Goal: Task Accomplishment & Management: Manage account settings

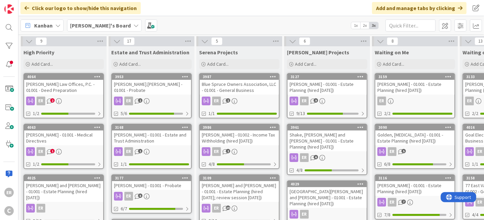
click at [77, 95] on link "4064 [PERSON_NAME] Law Offices, P.C. - 01001 - Deed Preparation ER 2 1/2" at bounding box center [63, 95] width 80 height 45
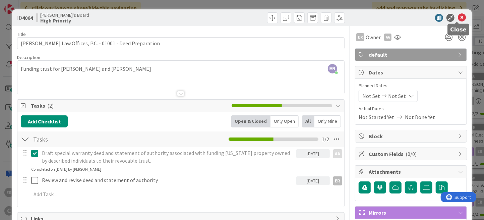
click at [458, 18] on icon at bounding box center [462, 18] width 8 height 8
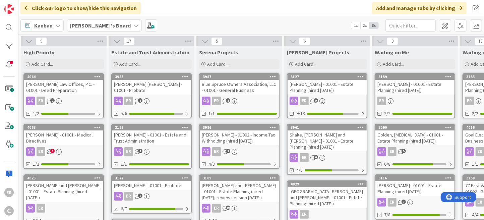
click at [86, 140] on div "[PERSON_NAME] - 01001 - Medical Directives" at bounding box center [63, 137] width 79 height 15
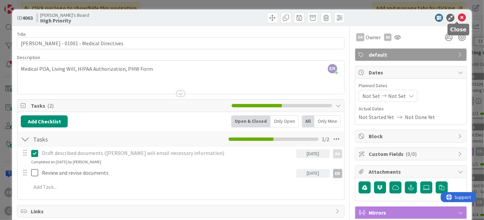
click at [458, 17] on icon at bounding box center [462, 18] width 8 height 8
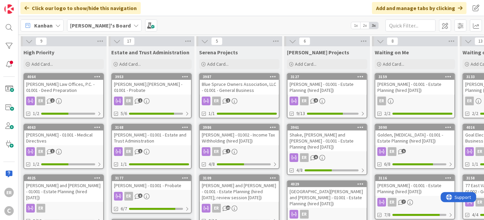
click at [70, 92] on div "[PERSON_NAME] Law Offices, P.C. - 01001 - Deed Preparation" at bounding box center [63, 87] width 79 height 15
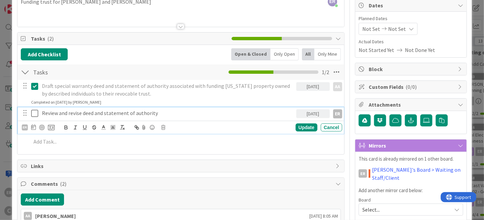
click at [35, 115] on icon at bounding box center [36, 113] width 10 height 8
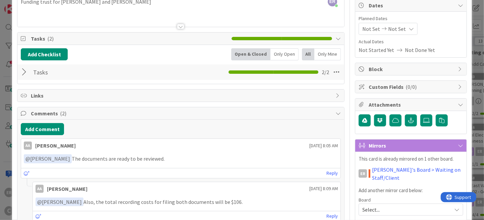
click at [25, 73] on div at bounding box center [25, 72] width 9 height 12
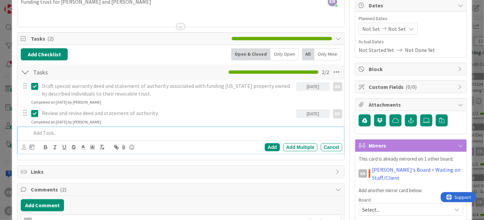
click at [55, 137] on div at bounding box center [185, 133] width 314 height 12
click at [24, 148] on icon at bounding box center [24, 146] width 4 height 5
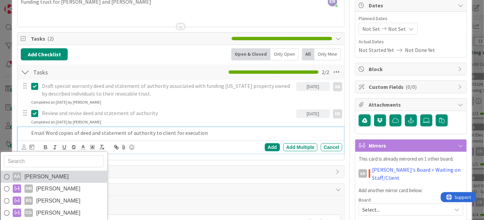
click at [34, 174] on span "[PERSON_NAME]" at bounding box center [46, 177] width 44 height 10
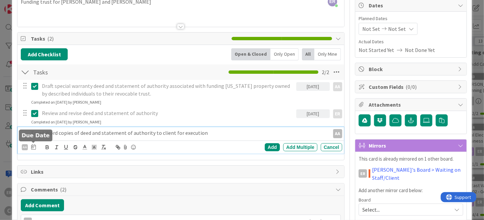
click at [32, 146] on icon at bounding box center [33, 146] width 5 height 5
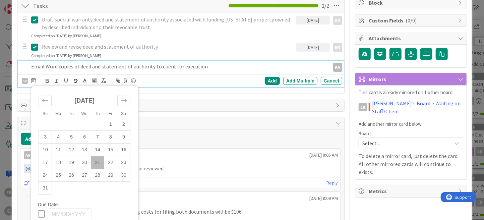
scroll to position [134, 0]
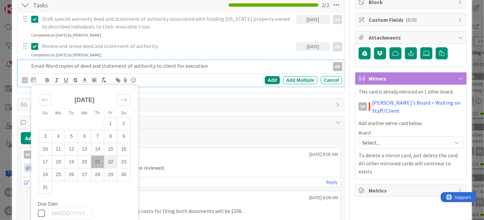
click at [108, 165] on td "22" at bounding box center [110, 162] width 13 height 13
click at [272, 79] on div "Add" at bounding box center [272, 80] width 15 height 8
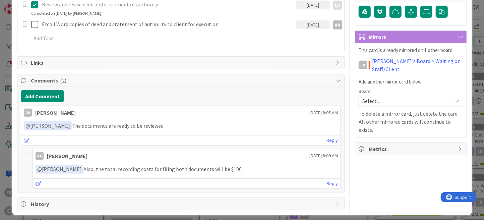
scroll to position [178, 0]
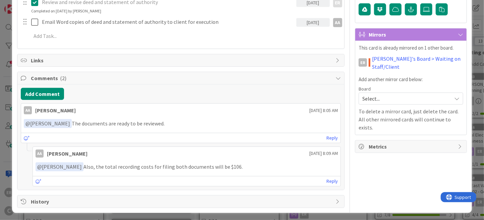
drag, startPoint x: 226, startPoint y: 165, endPoint x: 201, endPoint y: 165, distance: 25.1
click at [201, 165] on p "﻿ @ [PERSON_NAME] ﻿ Also, the total recording costs for filing both documents w…" at bounding box center [187, 166] width 302 height 9
drag, startPoint x: 189, startPoint y: 165, endPoint x: 221, endPoint y: 166, distance: 31.9
click at [221, 166] on p "﻿ @ [PERSON_NAME] ﻿ Also, the total recording costs for filing both documents w…" at bounding box center [187, 166] width 302 height 9
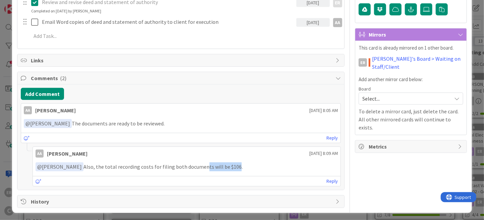
click at [221, 166] on p "﻿ @ [PERSON_NAME] ﻿ Also, the total recording costs for filing both documents w…" at bounding box center [187, 166] width 302 height 9
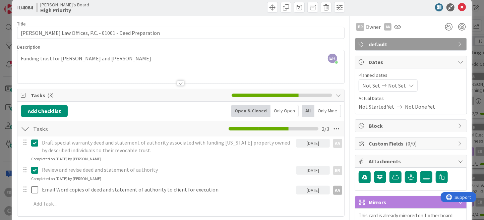
scroll to position [0, 0]
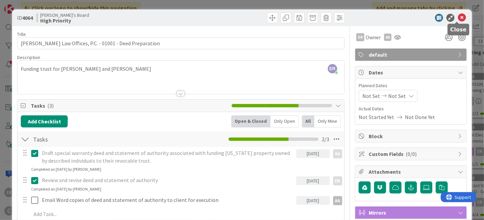
click at [458, 19] on icon at bounding box center [462, 18] width 8 height 8
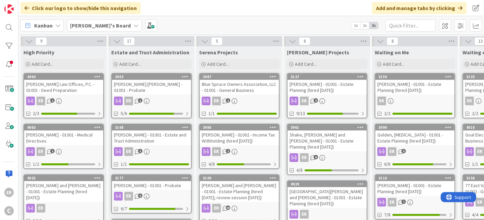
click at [87, 134] on div "[PERSON_NAME] - 01001 - Medical Directives" at bounding box center [63, 137] width 79 height 15
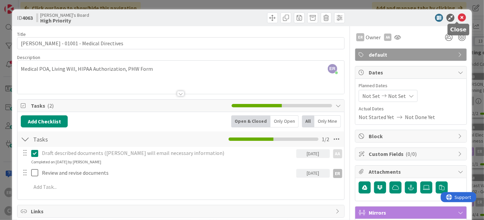
click at [458, 19] on icon at bounding box center [462, 18] width 8 height 8
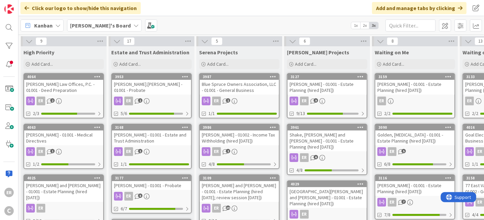
click at [68, 95] on link "4064 [PERSON_NAME] Law Offices, P.C. - 01001 - Deed Preparation ER 2 2/3" at bounding box center [63, 95] width 80 height 45
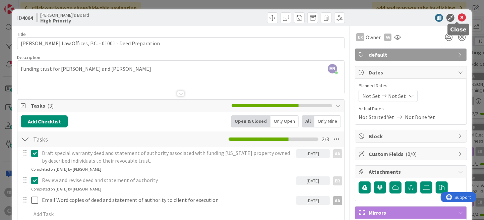
click at [458, 16] on icon at bounding box center [462, 18] width 8 height 8
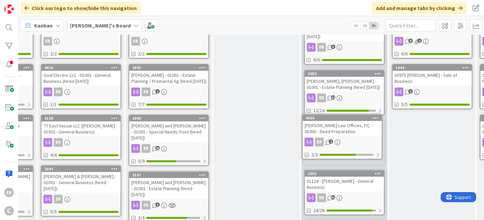
scroll to position [60, 421]
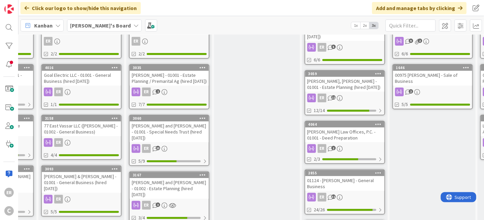
click at [343, 82] on div "[PERSON_NAME], [PERSON_NAME] - 01001 - Estate Planning (hired [DATE])" at bounding box center [344, 84] width 79 height 15
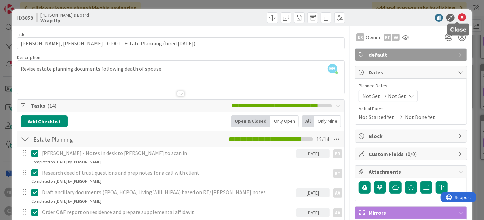
click at [458, 16] on icon at bounding box center [462, 18] width 8 height 8
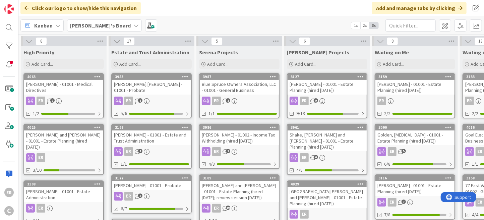
click at [72, 140] on div "[PERSON_NAME] and [PERSON_NAME] - 01001 - Estate Planning (hired [DATE])" at bounding box center [63, 140] width 79 height 21
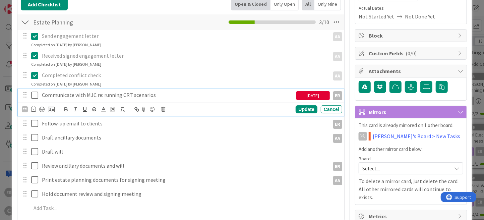
click at [112, 92] on p "Communicate with MJC re: running CRT scenarios" at bounding box center [167, 95] width 251 height 8
drag, startPoint x: 43, startPoint y: 94, endPoint x: 153, endPoint y: 94, distance: 110.3
click at [153, 94] on p "Communicate with MJC re: running CRT scenarios" at bounding box center [167, 95] width 251 height 8
click at [300, 106] on div "Update" at bounding box center [307, 109] width 22 height 8
click at [33, 96] on icon at bounding box center [36, 95] width 10 height 8
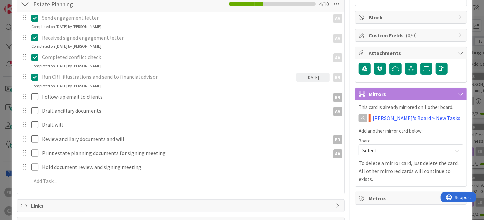
scroll to position [134, 0]
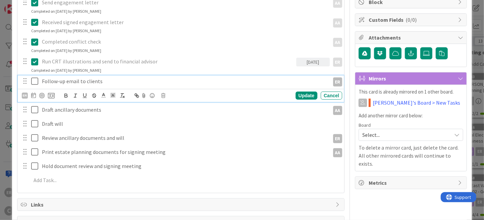
click at [104, 82] on p "Follow-up email to clients" at bounding box center [184, 81] width 285 height 8
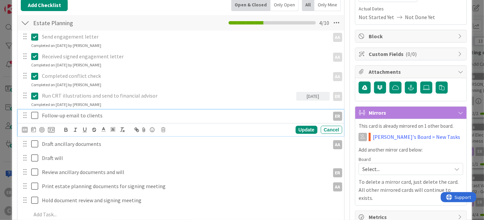
scroll to position [101, 0]
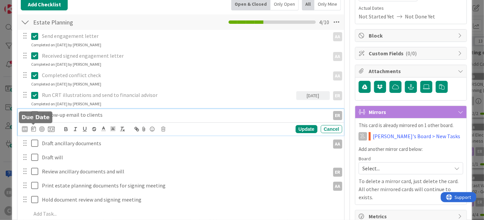
click at [34, 128] on icon at bounding box center [33, 128] width 5 height 5
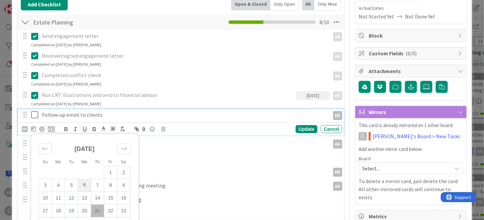
scroll to position [134, 0]
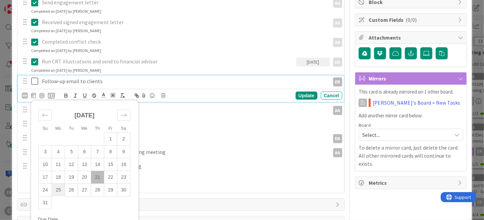
click at [58, 191] on td "25" at bounding box center [58, 189] width 13 height 13
type input "[DATE]"
click at [296, 95] on div "Update" at bounding box center [307, 96] width 22 height 8
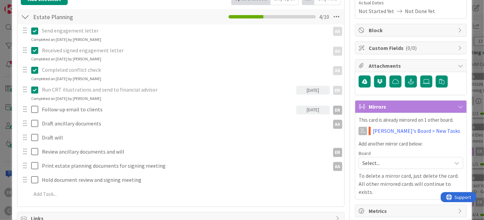
scroll to position [0, 0]
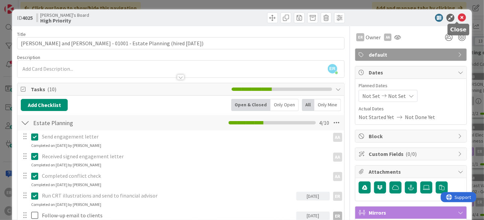
click at [458, 19] on icon at bounding box center [462, 18] width 8 height 8
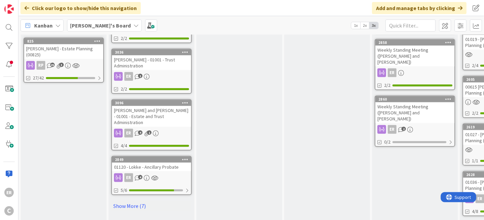
scroll to position [369, 0]
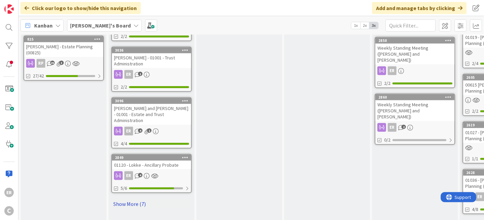
click at [141, 198] on link "Show More (7)" at bounding box center [151, 203] width 80 height 11
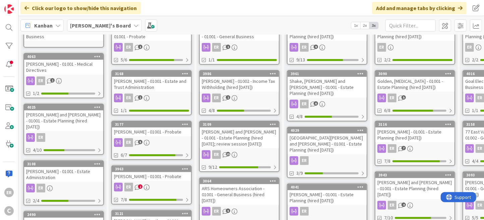
scroll to position [46, 0]
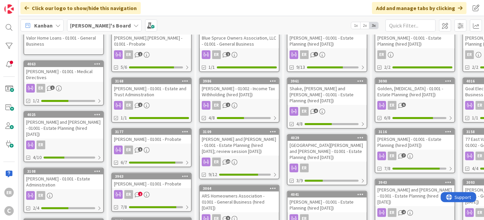
click at [155, 190] on div "ER 2" at bounding box center [151, 194] width 79 height 9
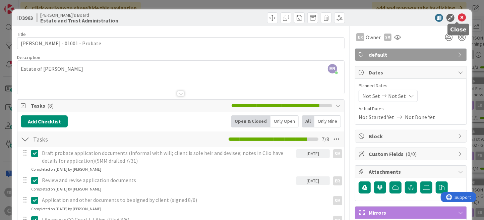
click at [458, 18] on icon at bounding box center [462, 18] width 8 height 8
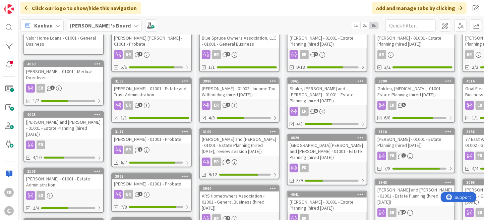
click at [175, 179] on div "[PERSON_NAME] - 01001 - Probate" at bounding box center [151, 183] width 79 height 9
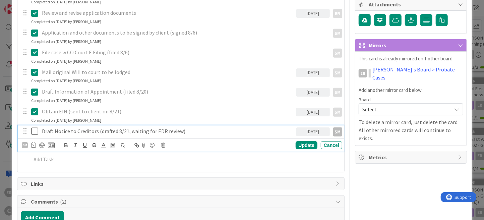
click at [35, 131] on icon at bounding box center [36, 131] width 10 height 8
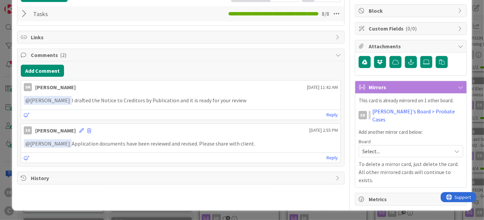
scroll to position [108, 0]
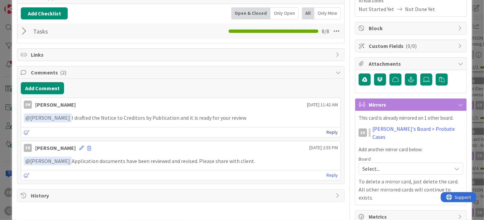
click at [331, 131] on link "Reply" at bounding box center [331, 132] width 11 height 8
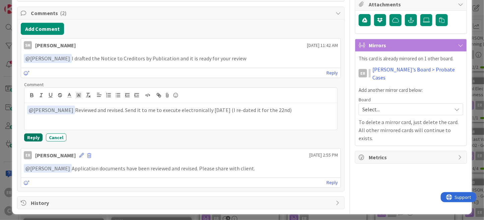
click at [29, 136] on button "Reply" at bounding box center [33, 137] width 18 height 8
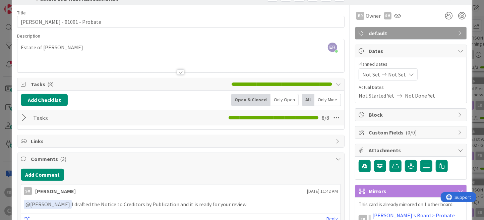
scroll to position [0, 0]
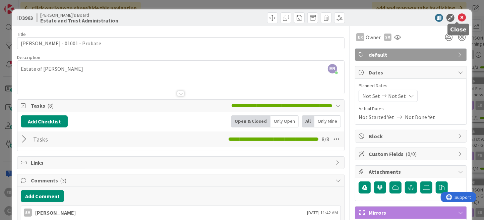
click at [459, 18] on icon at bounding box center [462, 18] width 8 height 8
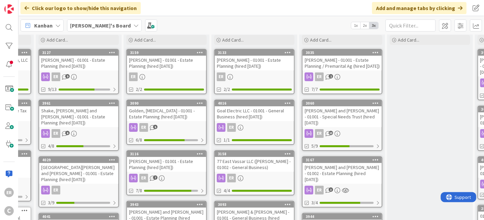
scroll to position [9, 248]
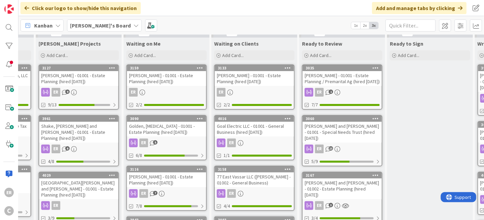
click at [340, 81] on div "[PERSON_NAME] - 01001 - Estate Planning / Premarital Ag (hired [DATE])" at bounding box center [342, 78] width 79 height 15
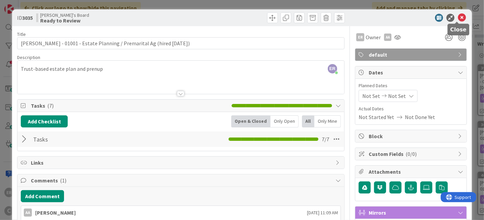
click at [458, 18] on icon at bounding box center [462, 18] width 8 height 8
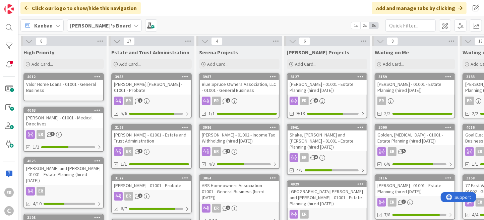
scroll to position [34, 0]
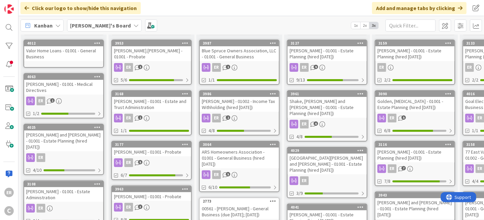
click at [420, 159] on div "[PERSON_NAME] - 01001 - Estate Planning (hired [DATE])" at bounding box center [414, 154] width 79 height 15
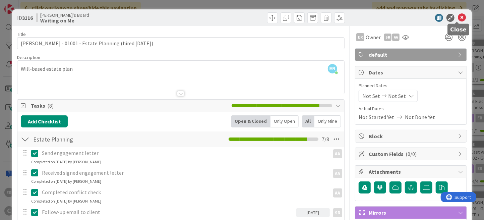
click at [458, 16] on icon at bounding box center [462, 18] width 8 height 8
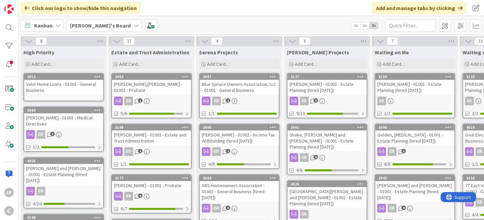
click at [335, 92] on div "[PERSON_NAME] - 01001 - Estate Planning (hired [DATE])" at bounding box center [327, 87] width 79 height 15
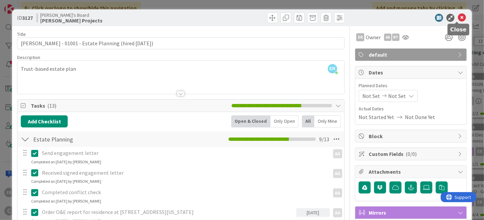
click at [459, 19] on icon at bounding box center [462, 18] width 8 height 8
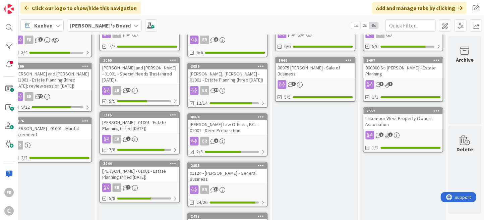
scroll to position [34, 543]
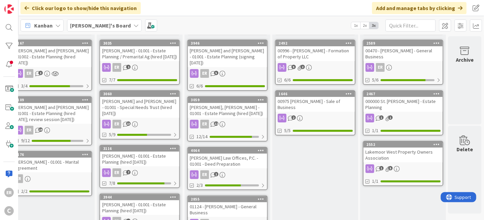
click at [312, 56] on div "00996 - [PERSON_NAME] - Formation of Property LLC" at bounding box center [315, 53] width 79 height 15
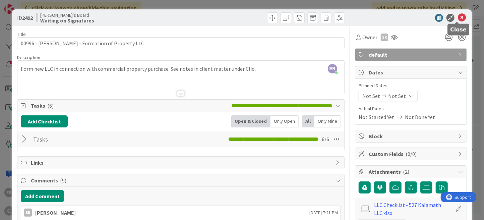
click at [458, 17] on icon at bounding box center [462, 18] width 8 height 8
